Goal: Information Seeking & Learning: Learn about a topic

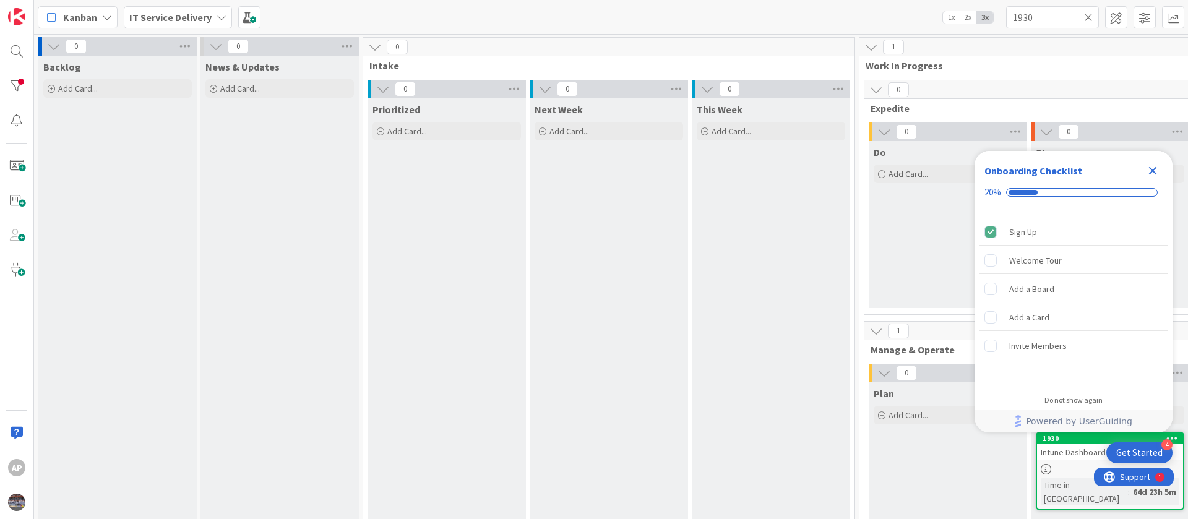
click at [1153, 171] on icon "Close Checklist" at bounding box center [1153, 171] width 8 height 8
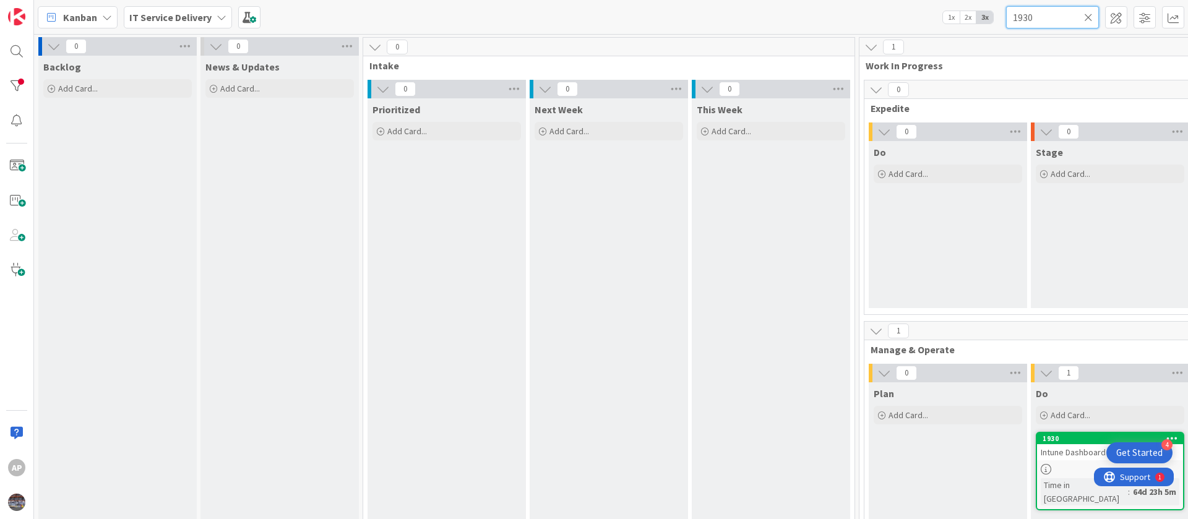
click at [1037, 17] on input "1930" at bounding box center [1052, 17] width 93 height 22
type input "1870"
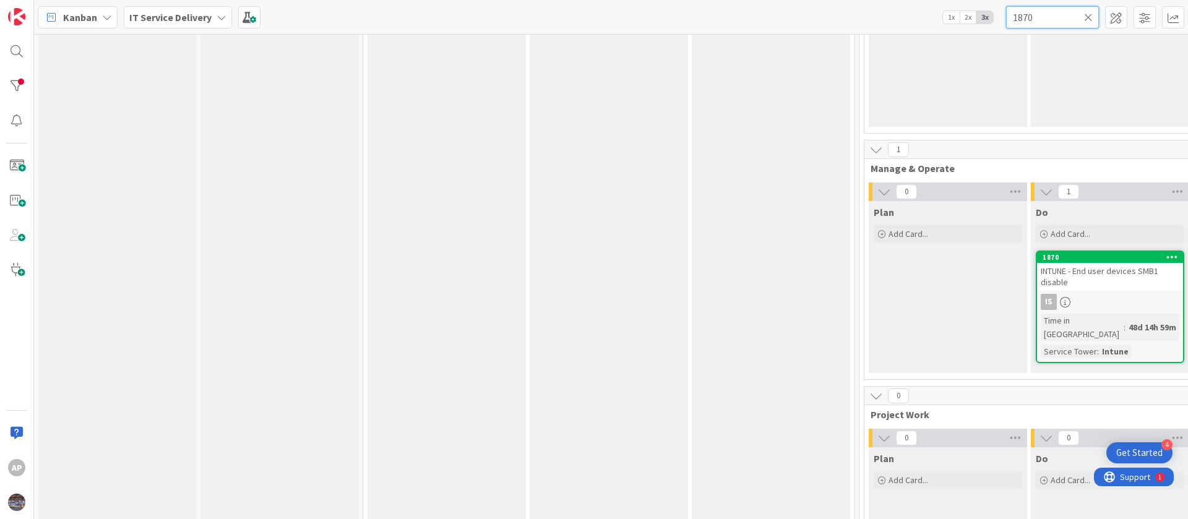
scroll to position [186, 0]
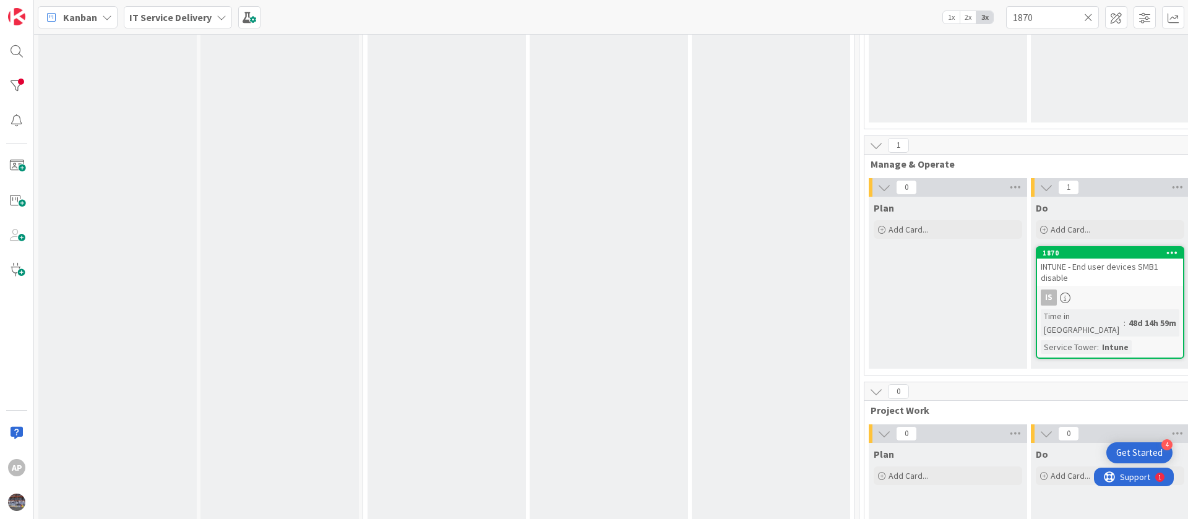
click at [1105, 280] on div "INTUNE - End user devices SMB1 disable" at bounding box center [1110, 272] width 146 height 27
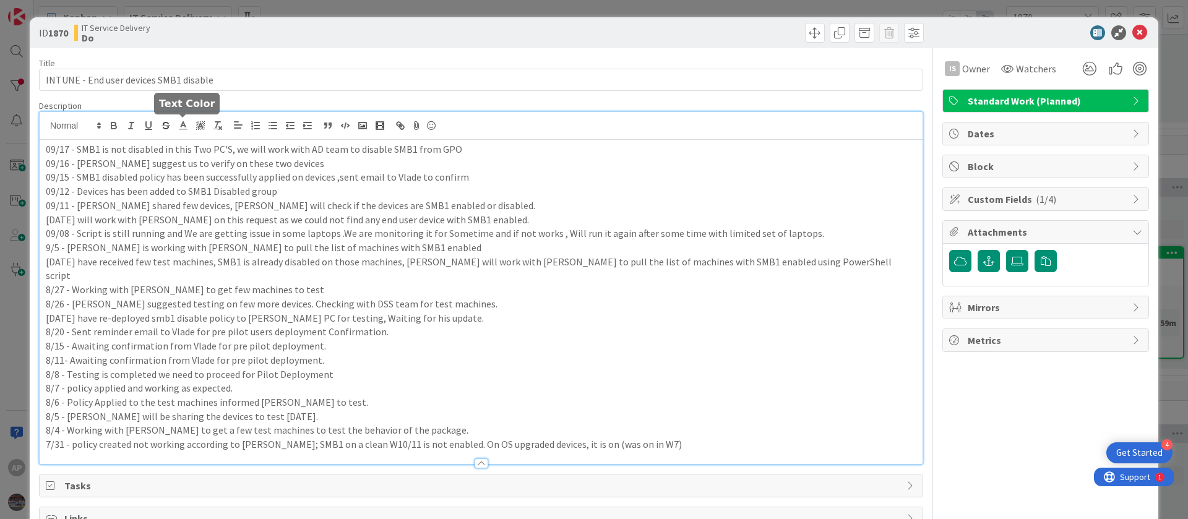
click at [182, 127] on div "09/17 - SMB1 is not disabled in this Two PC'S, we will work with AD team to dis…" at bounding box center [481, 288] width 883 height 352
click at [42, 150] on div "09/17 - SMB1 is not disabled in this Two PC'S, we will work with AD team to dis…" at bounding box center [481, 302] width 883 height 324
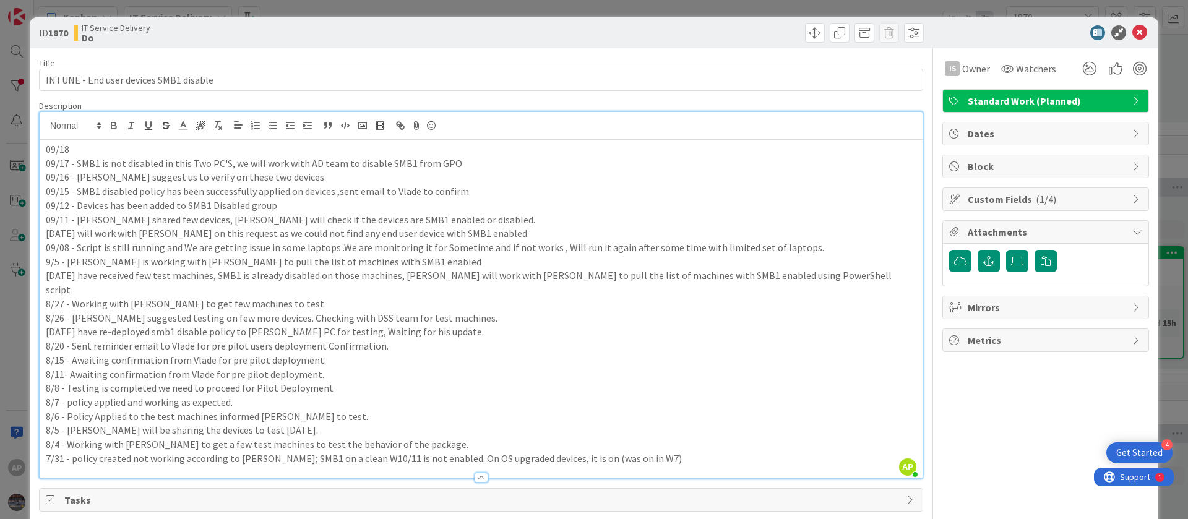
click at [96, 149] on p "09/18" at bounding box center [481, 149] width 871 height 14
click at [225, 145] on p "[DATE] are working with AD team for SM1 disabled" at bounding box center [481, 149] width 871 height 14
click at [346, 150] on p "[DATE] are working with AD team for SMB1 disabled" at bounding box center [481, 149] width 871 height 14
click at [1132, 37] on icon at bounding box center [1139, 32] width 15 height 15
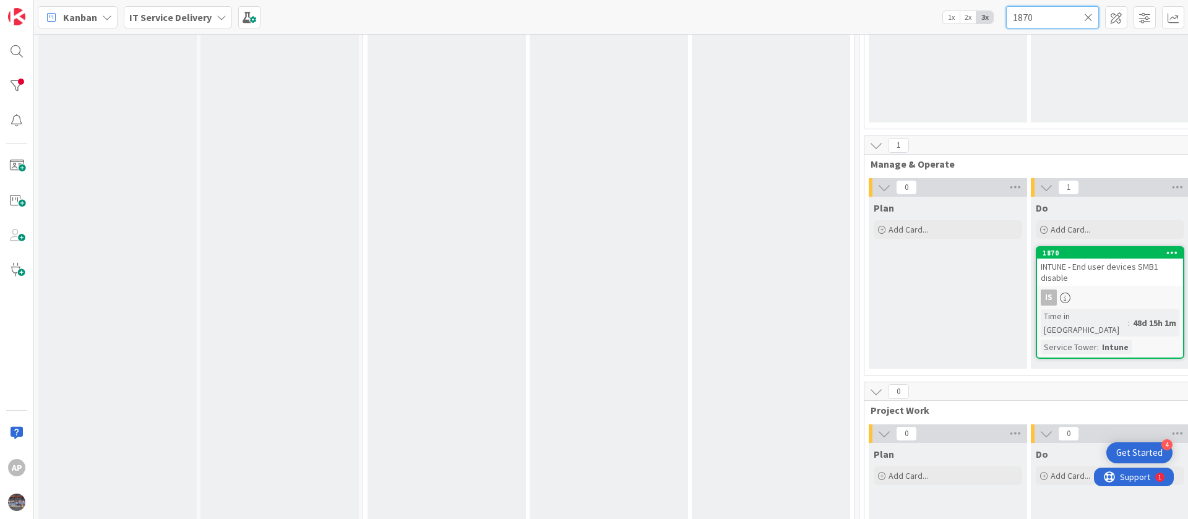
drag, startPoint x: 1047, startPoint y: 18, endPoint x: 976, endPoint y: 19, distance: 71.2
click at [976, 19] on div "Kanban IT Service Delivery 1x 2x 3x 1870" at bounding box center [611, 17] width 1154 height 34
paste input "927"
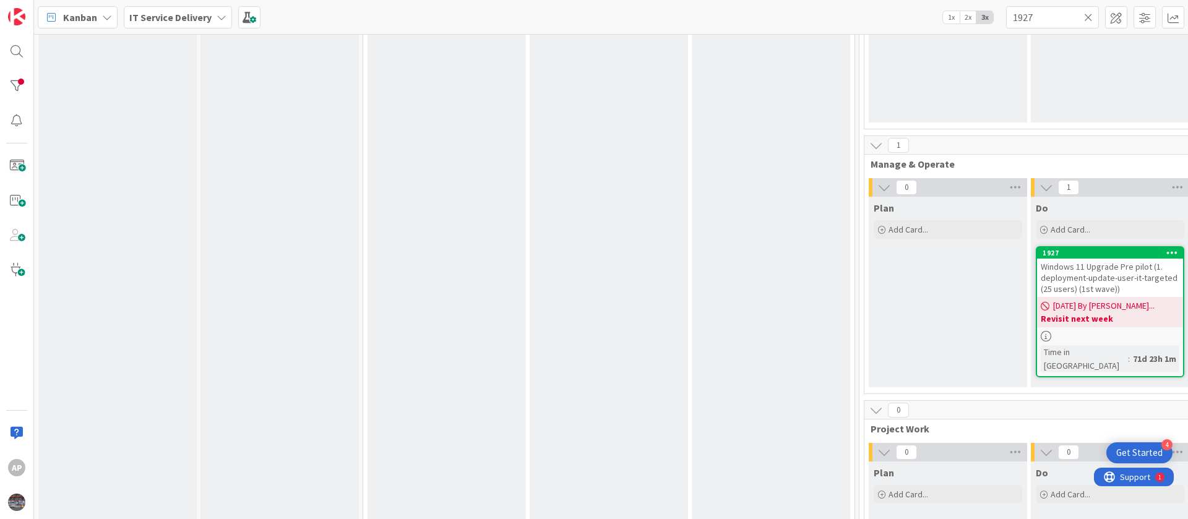
click at [1114, 280] on span "Windows 11 Upgrade Pre pilot (1. deployment-update-user-it-targeted (25 users) …" at bounding box center [1109, 277] width 137 height 33
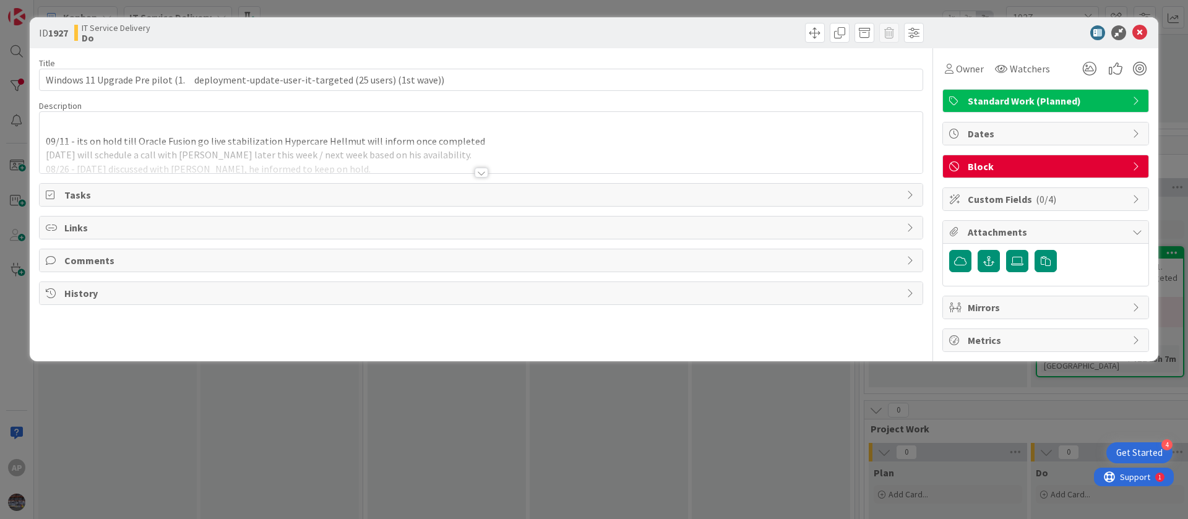
click at [317, 136] on div "09/11 - its on hold till Oracle Fusion go live stabilization Hypercare Hellmut …" at bounding box center [481, 142] width 883 height 61
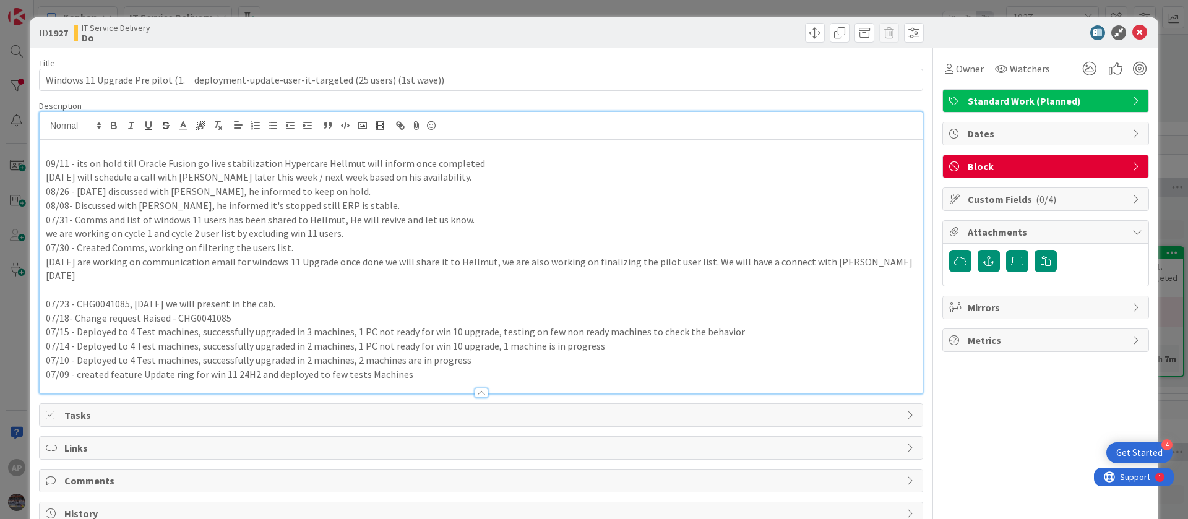
click at [709, 223] on p "07/31- Comms and list of windows 11 users has been shared to Hellmut, He will r…" at bounding box center [481, 220] width 871 height 14
drag, startPoint x: 67, startPoint y: 165, endPoint x: 26, endPoint y: 165, distance: 41.5
click at [26, 165] on div "ID 1927 IT Service Delivery Do Title 90 / 128 Windows 11 Upgrade Pre pilot (1. …" at bounding box center [594, 259] width 1188 height 519
click at [1133, 30] on icon at bounding box center [1139, 32] width 15 height 15
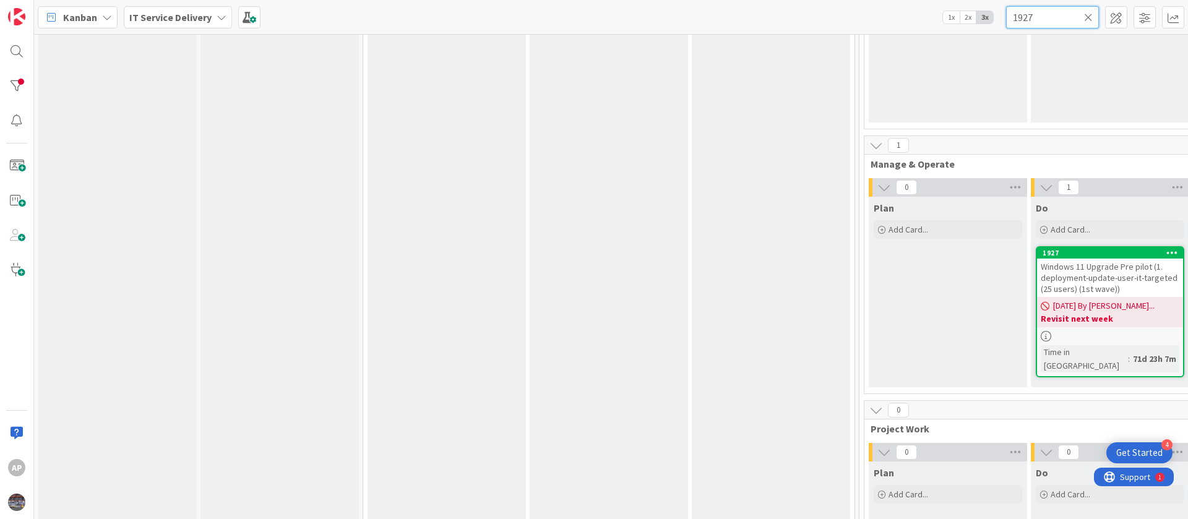
click at [1054, 16] on input "1927" at bounding box center [1052, 17] width 93 height 22
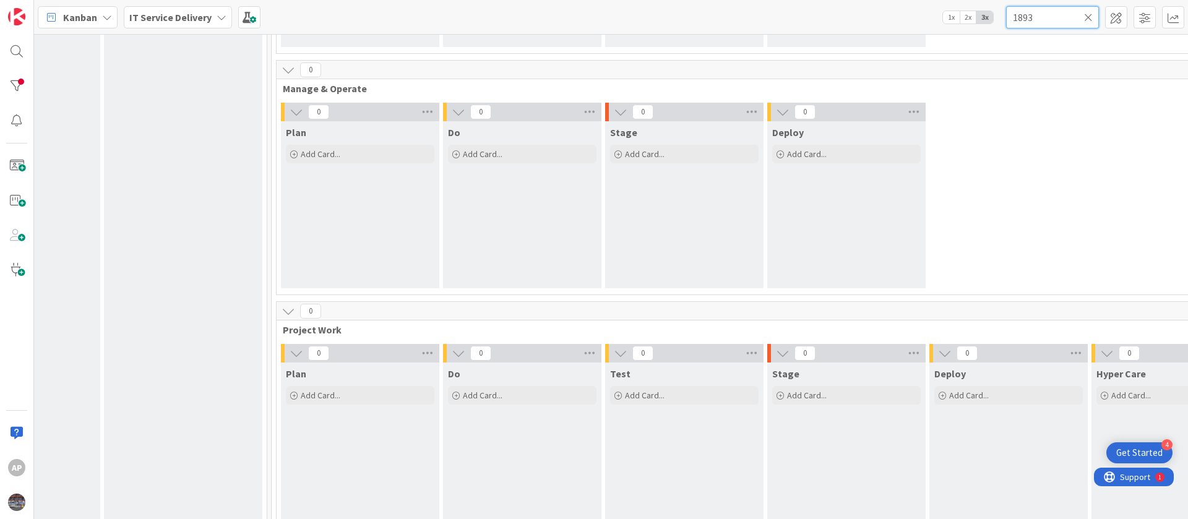
scroll to position [83, 588]
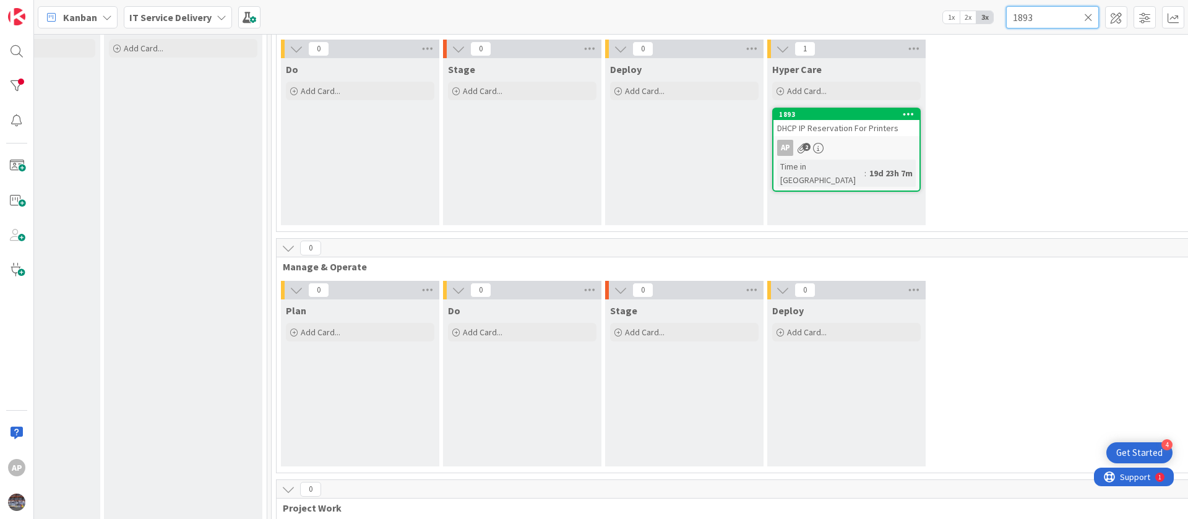
type input "1893"
click at [836, 130] on span "DHCP IP Reservation For Printers" at bounding box center [837, 128] width 121 height 11
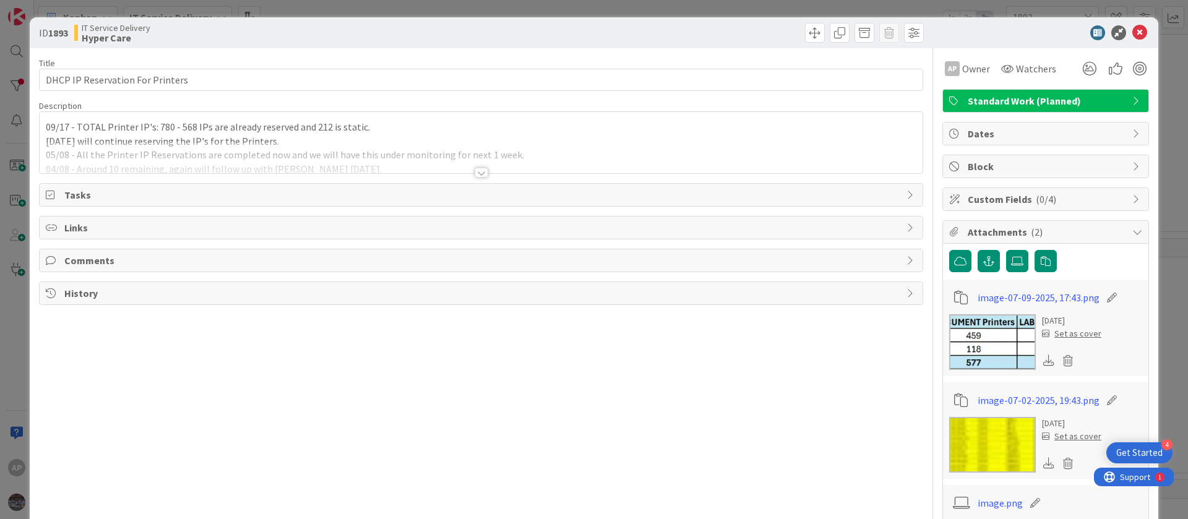
click at [50, 126] on div "09/17 - TOTAL Printer IP's: 780 - 568 IPs are already reserved and 212 is stati…" at bounding box center [481, 142] width 883 height 61
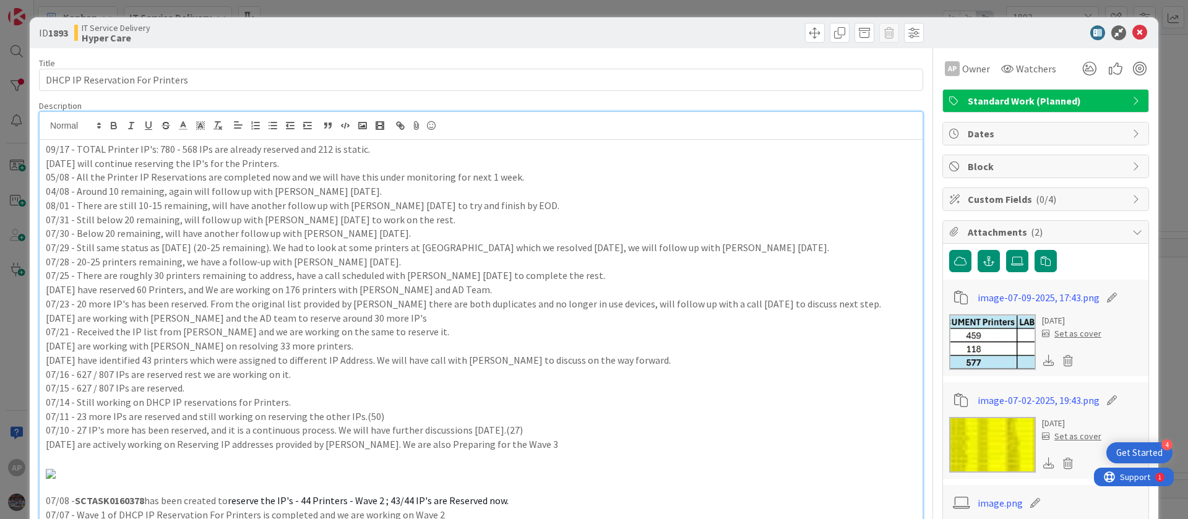
click at [46, 151] on p "09/17 - TOTAL Printer IP's: 780 - 568 IPs are already reserved and 212 is stati…" at bounding box center [481, 149] width 871 height 14
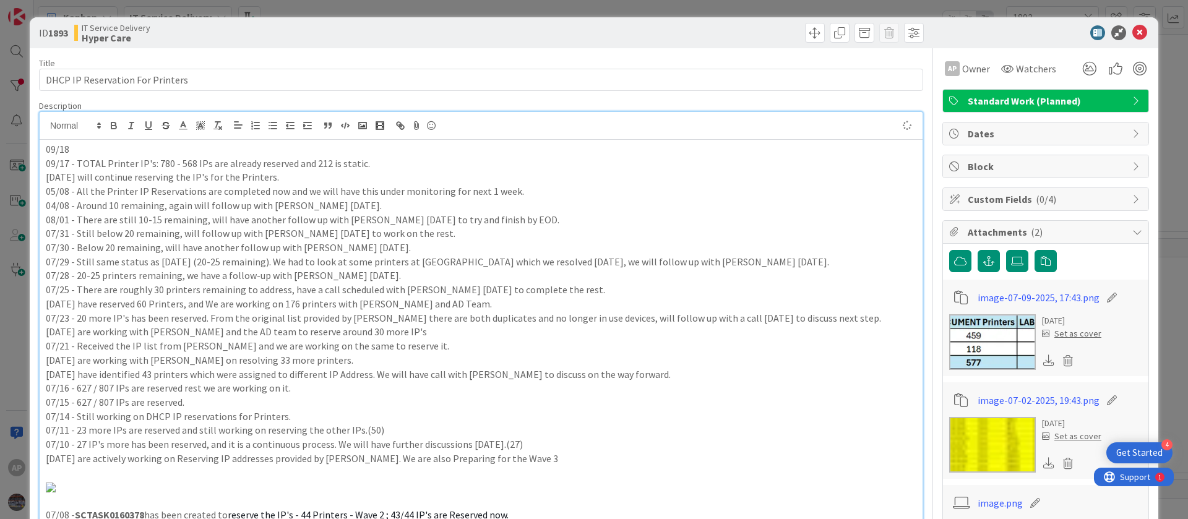
click at [129, 141] on div "09/18 09/17 - TOTAL Printer IP's: 780 - 568 IPs are already reserved and 212 is…" at bounding box center [481, 386] width 883 height 493
click at [1132, 30] on icon at bounding box center [1139, 32] width 15 height 15
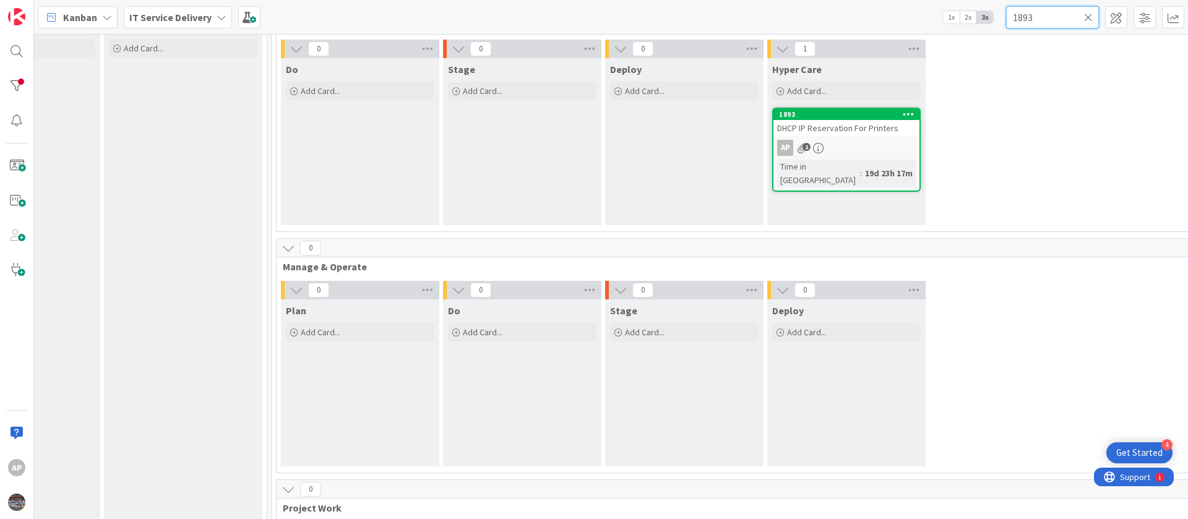
drag, startPoint x: 1056, startPoint y: 20, endPoint x: 914, endPoint y: 20, distance: 141.7
click at [914, 20] on div "Kanban IT Service Delivery 1x 2x 3x 1893" at bounding box center [611, 17] width 1154 height 34
paste input "927"
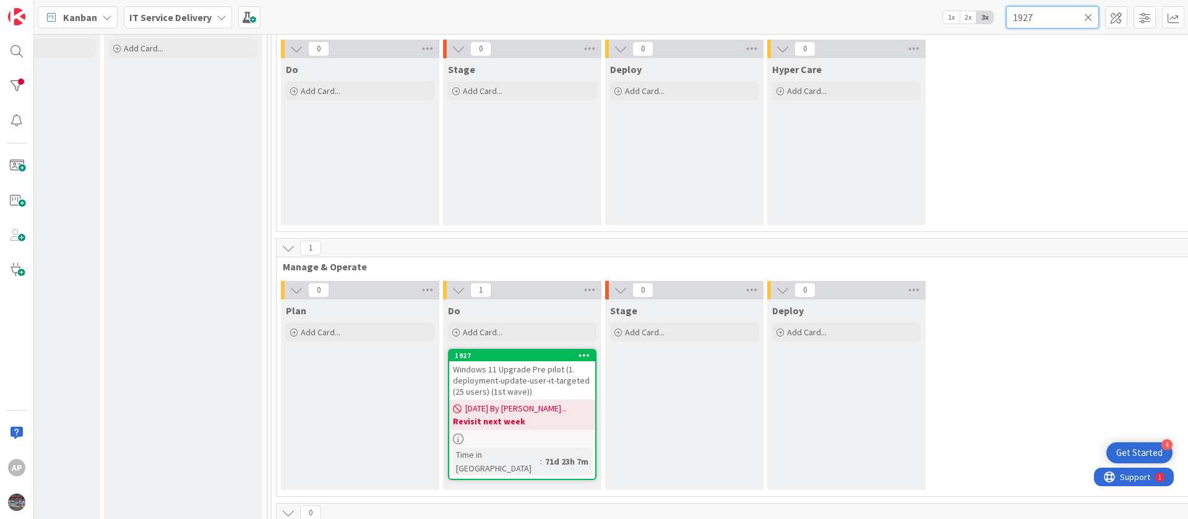
type input "1927"
click at [531, 382] on span "Windows 11 Upgrade Pre pilot (1. deployment-update-user-it-targeted (25 users) …" at bounding box center [521, 380] width 137 height 33
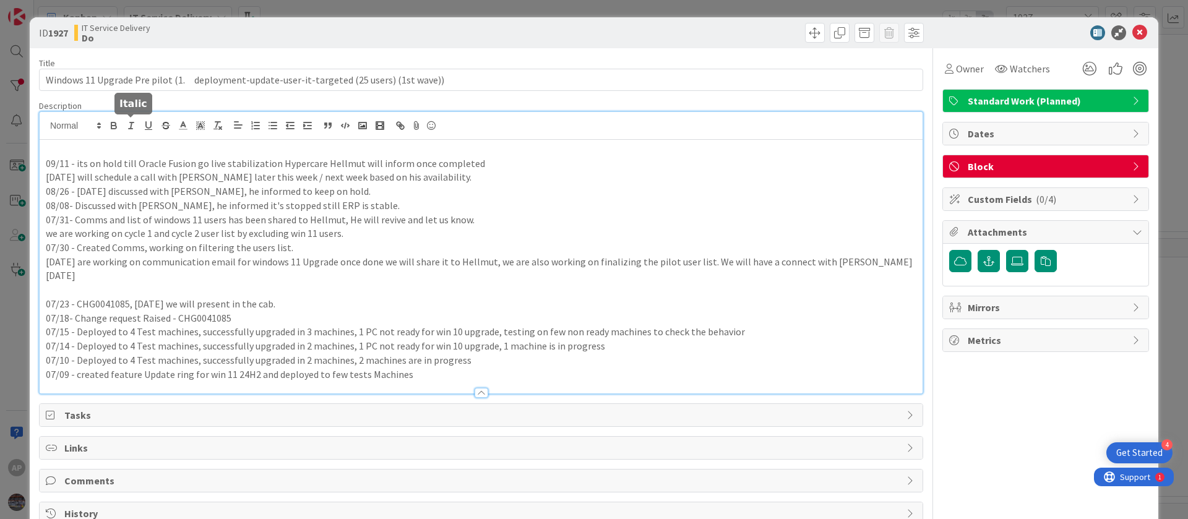
click at [127, 120] on div "09/11 - its on hold till Oracle Fusion go live stabilization Hypercare Hellmut …" at bounding box center [481, 253] width 883 height 282
drag, startPoint x: 137, startPoint y: 152, endPoint x: 249, endPoint y: 145, distance: 112.2
click at [249, 145] on p "09/18 - Still on HOLD, waiting for HO response." at bounding box center [481, 149] width 871 height 14
click at [1132, 30] on icon at bounding box center [1139, 32] width 15 height 15
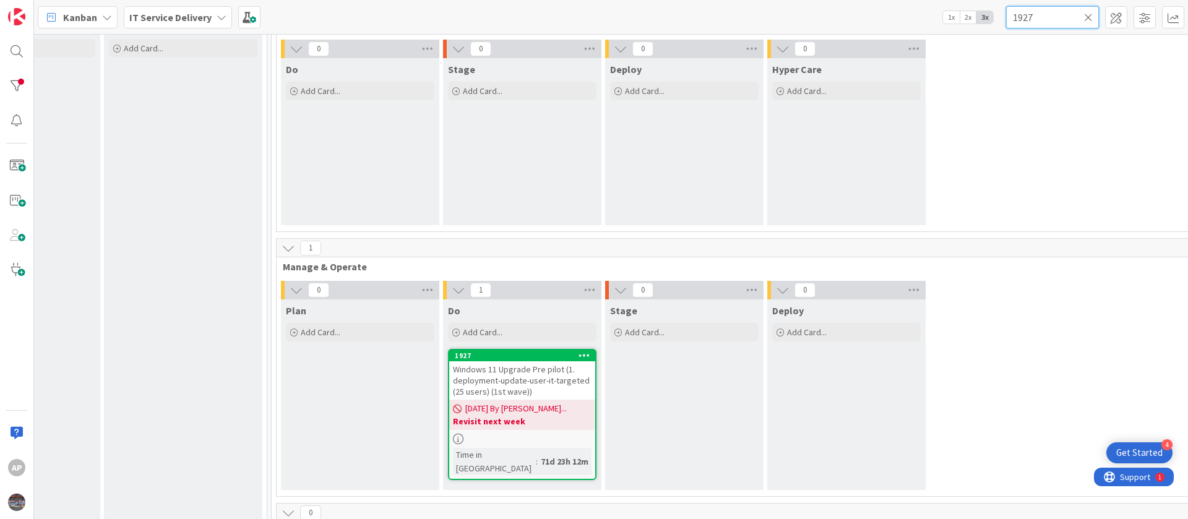
drag, startPoint x: 1034, startPoint y: 17, endPoint x: 966, endPoint y: 17, distance: 67.4
click at [966, 17] on div "Kanban IT Service Delivery 1x 2x 3x 1927" at bounding box center [611, 17] width 1154 height 34
paste input "30"
type input "1930"
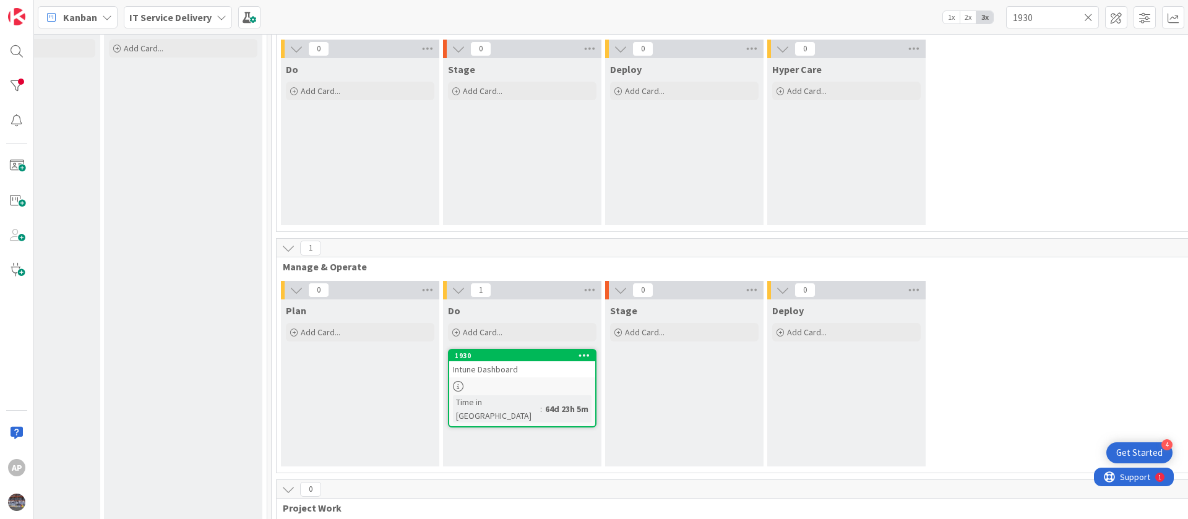
click at [500, 379] on link "1930 Intune Dashboard Time in [GEOGRAPHIC_DATA] : 64d 23h 5m" at bounding box center [522, 388] width 148 height 79
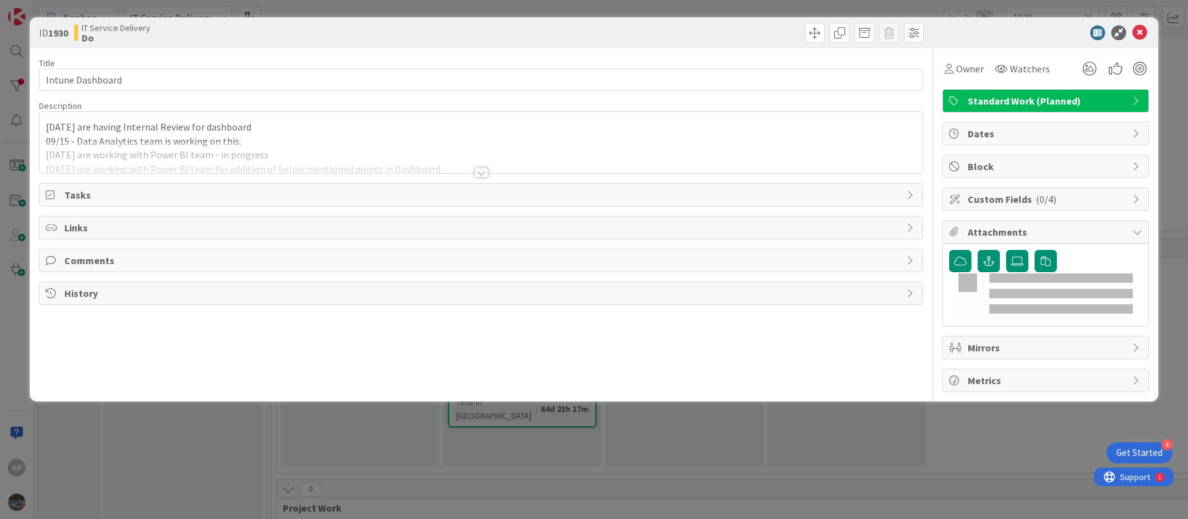
click at [97, 113] on div "[DATE] are having Internal Review for dashboard 09/15 - Data Analytics team is …" at bounding box center [481, 142] width 883 height 61
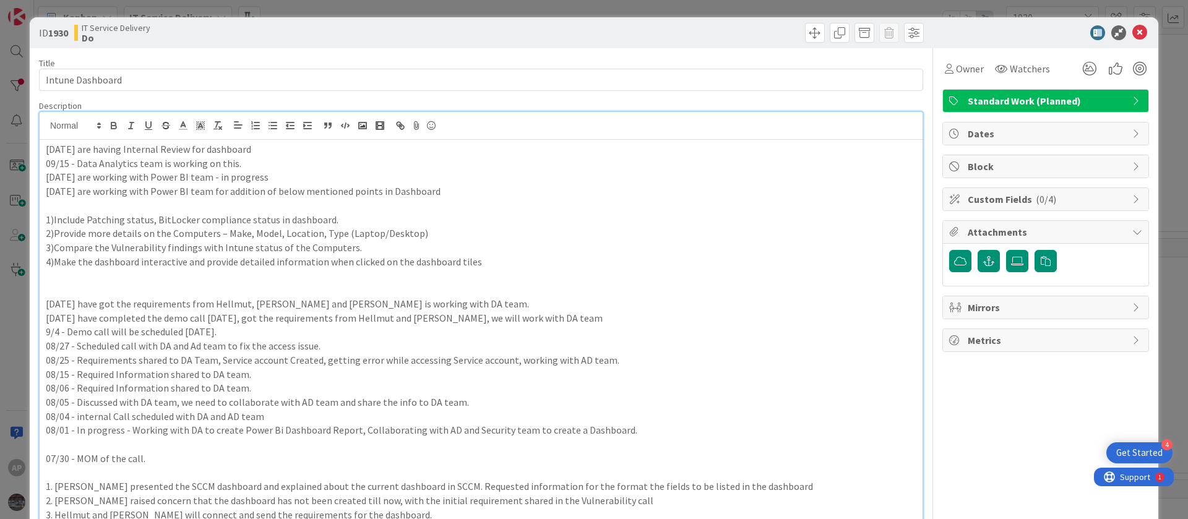
click at [40, 148] on div "[DATE] are having Internal Review for dashboard 09/15 - Data Analytics team is …" at bounding box center [481, 520] width 883 height 760
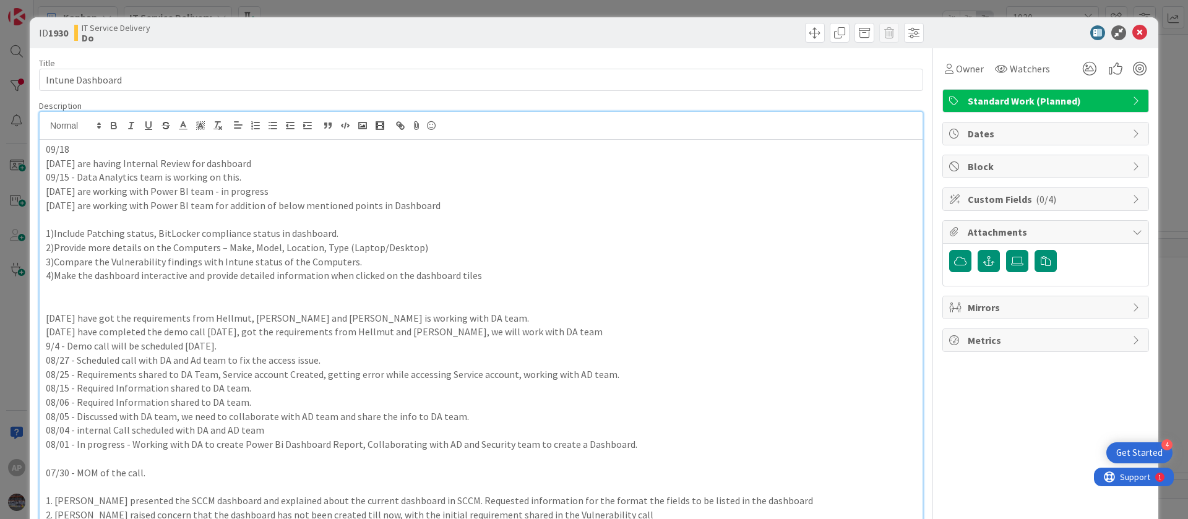
click at [136, 143] on p "09/18" at bounding box center [481, 149] width 871 height 14
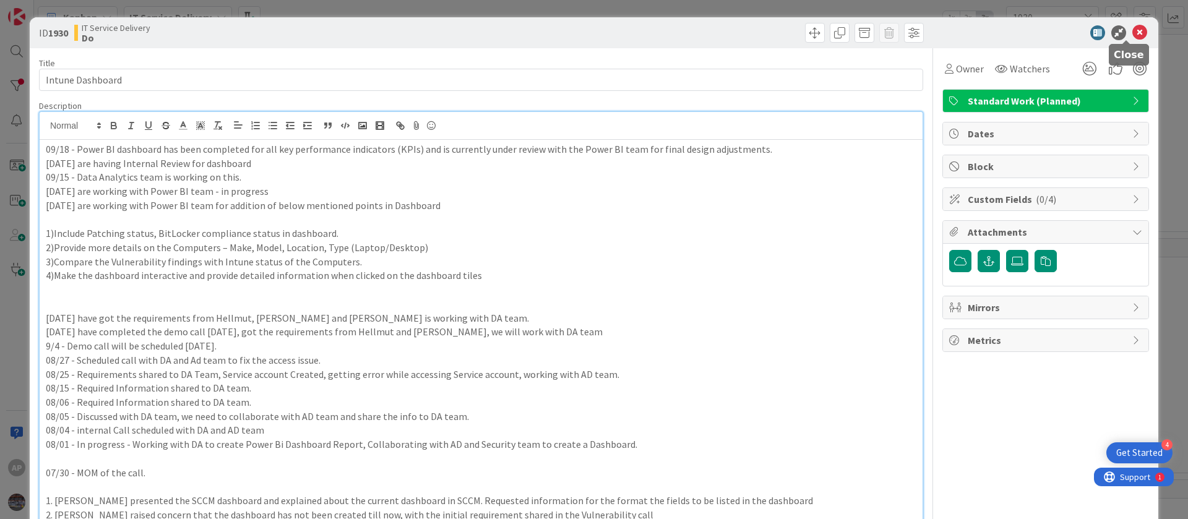
click at [1132, 34] on icon at bounding box center [1139, 32] width 15 height 15
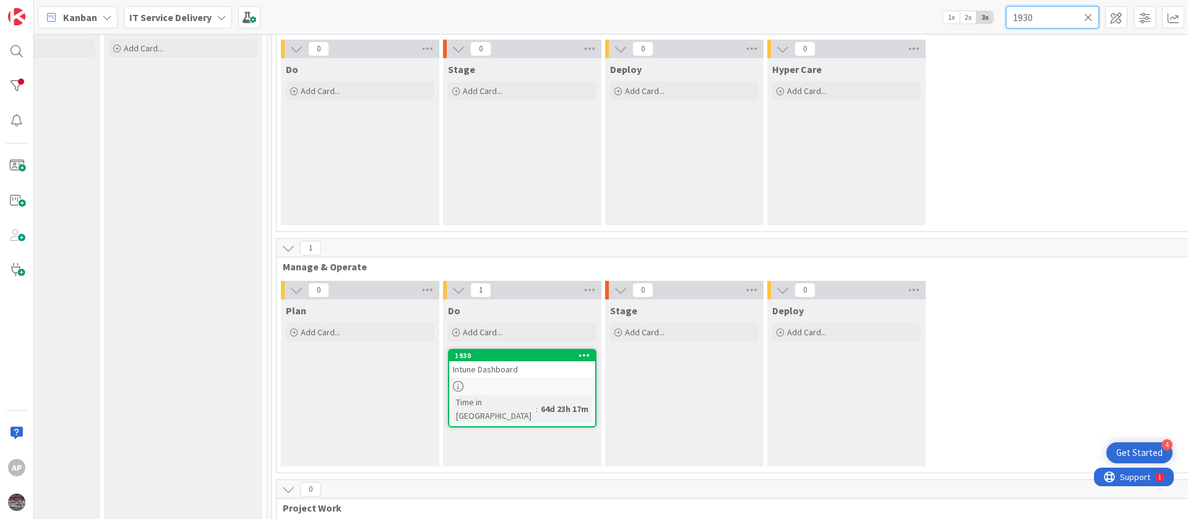
click at [1086, 22] on input "1930" at bounding box center [1052, 17] width 93 height 22
click at [1086, 15] on icon at bounding box center [1088, 17] width 9 height 11
